Goal: Information Seeking & Learning: Learn about a topic

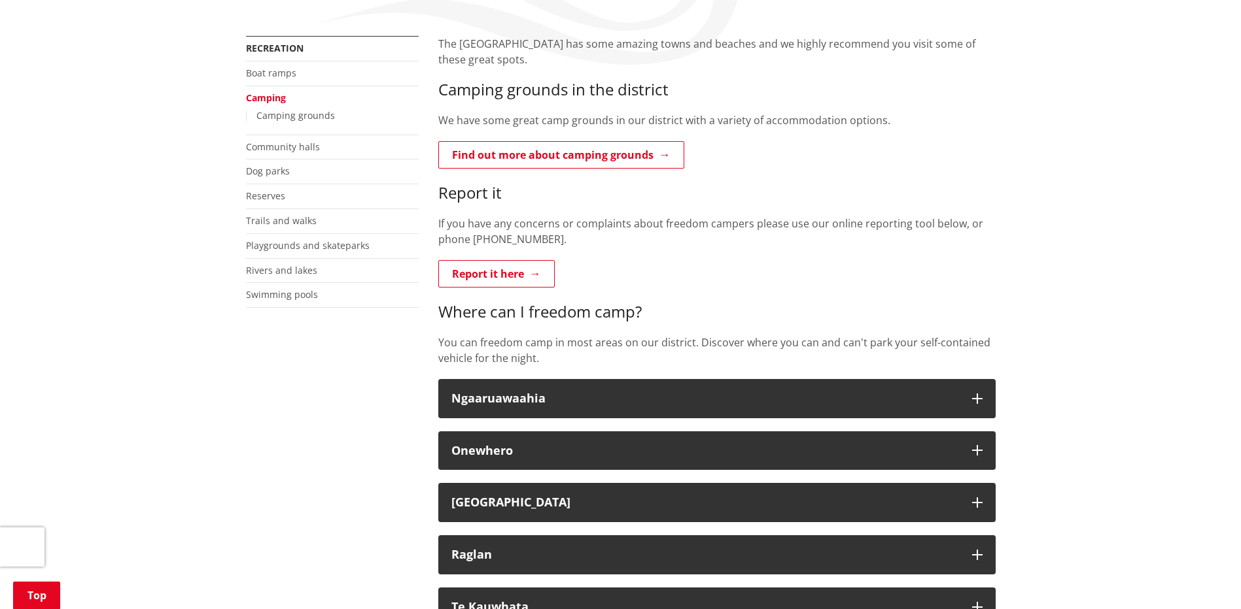
scroll to position [392, 0]
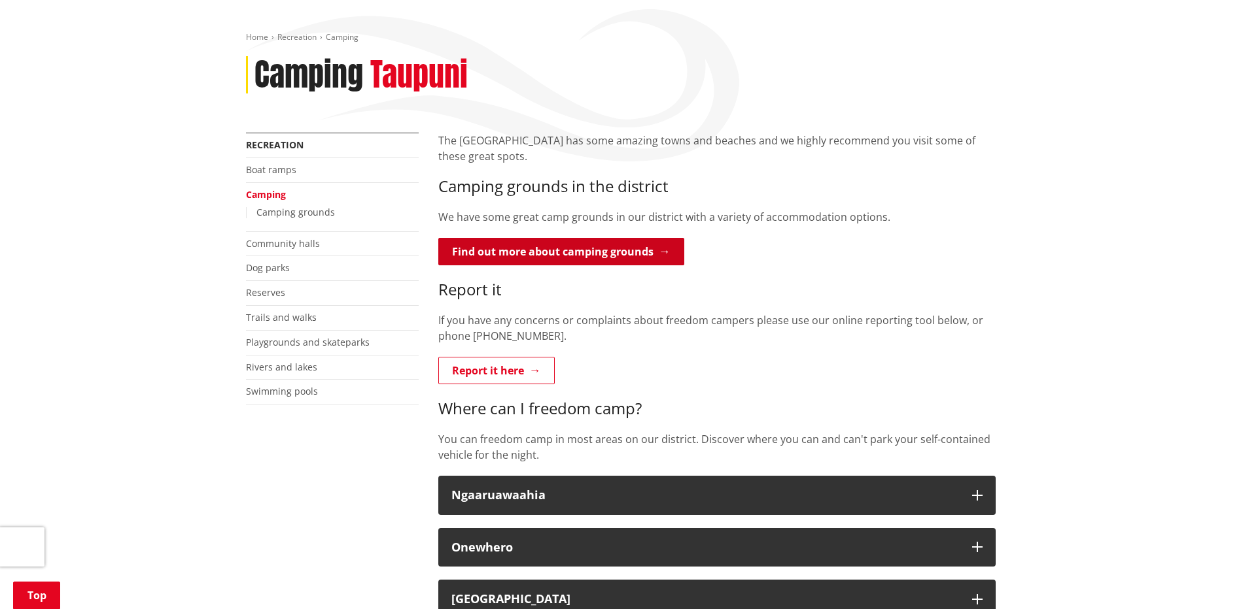
scroll to position [196, 0]
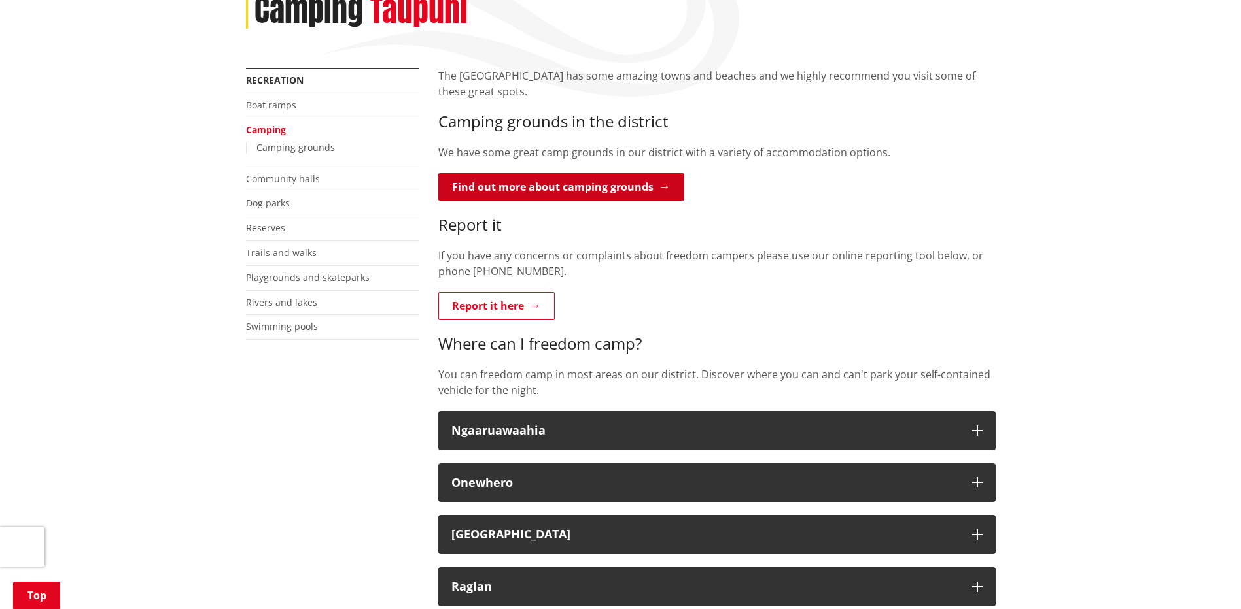
click at [666, 189] on link "Find out more about camping grounds" at bounding box center [561, 186] width 246 height 27
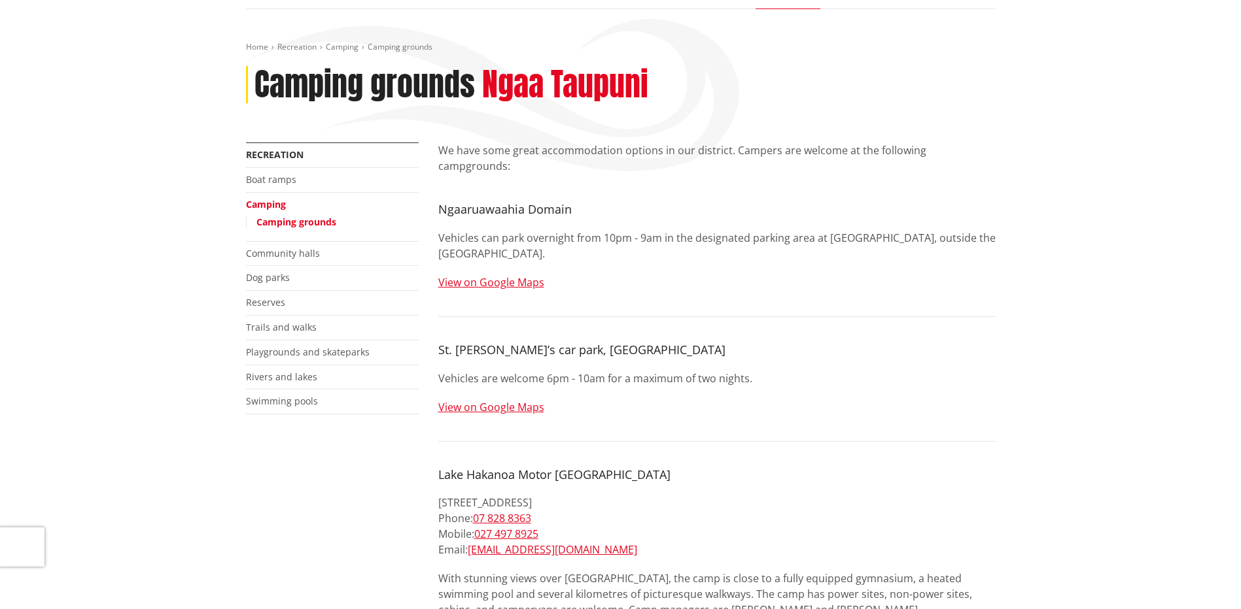
scroll to position [196, 0]
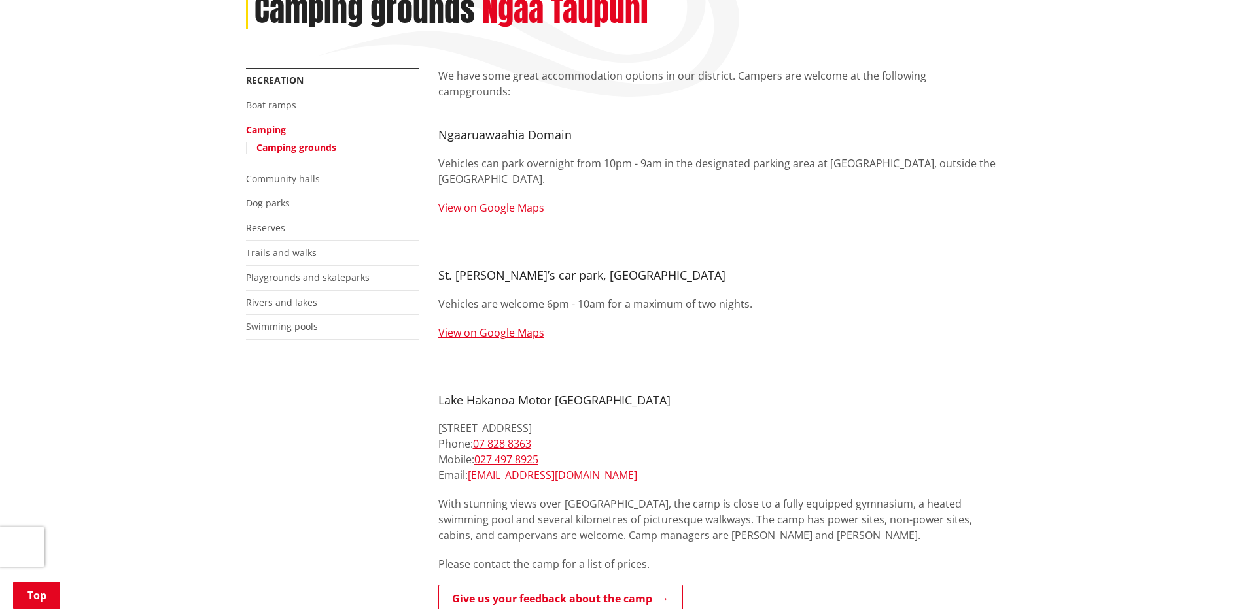
click at [509, 201] on link "View on Google Maps" at bounding box center [491, 208] width 106 height 14
click at [515, 201] on link "View on Google Maps" at bounding box center [491, 208] width 106 height 14
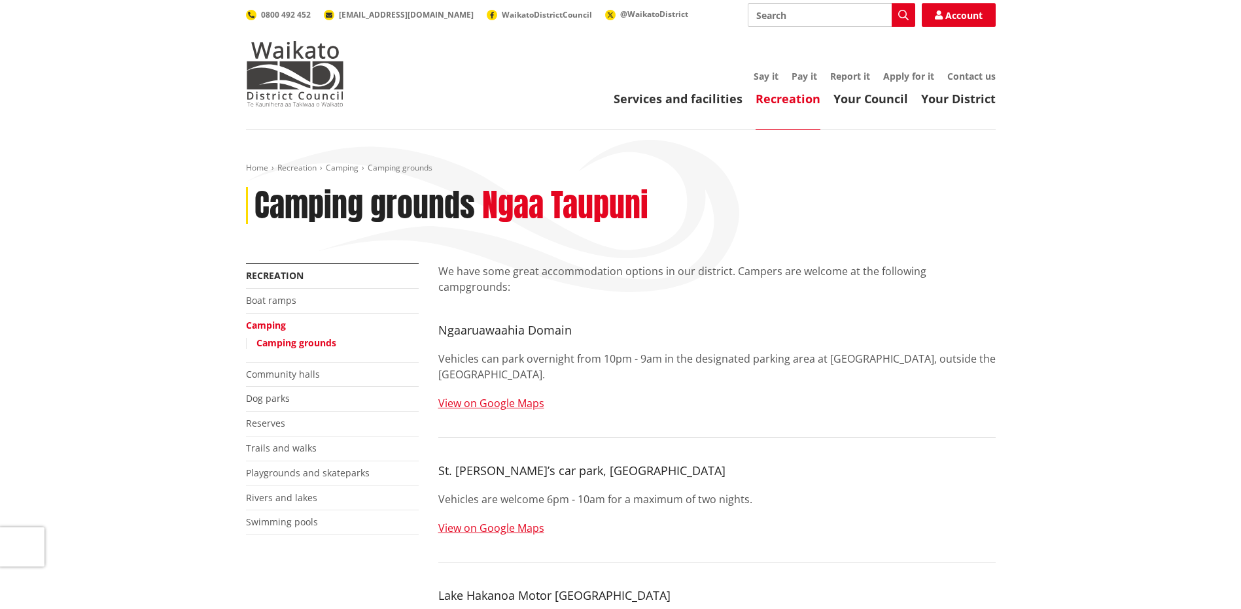
scroll to position [0, 0]
